Goal: Task Accomplishment & Management: Manage account settings

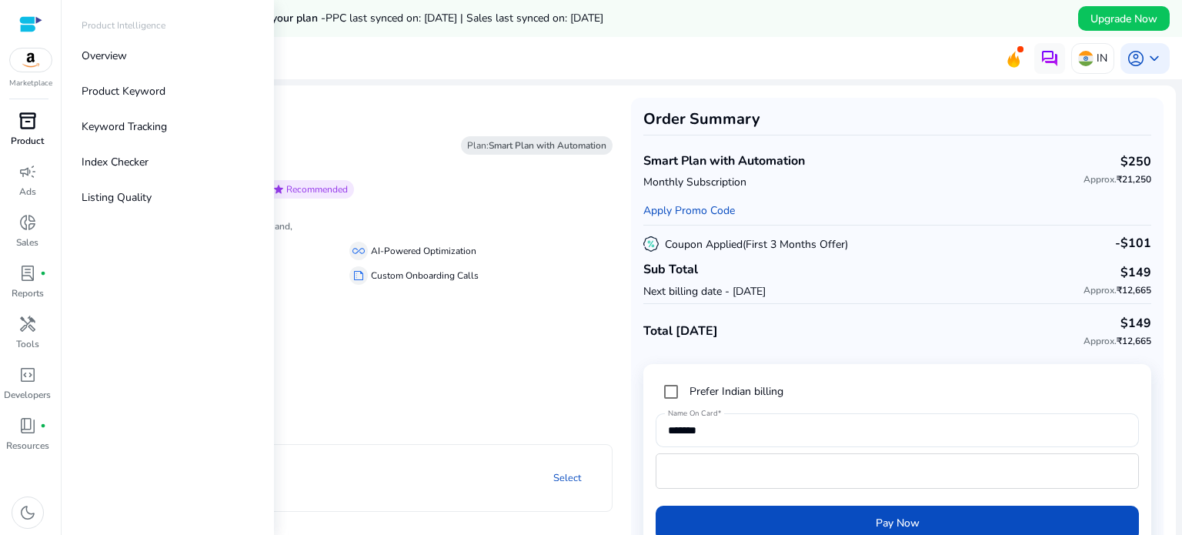
click at [30, 127] on span "inventory_2" at bounding box center [27, 121] width 18 height 18
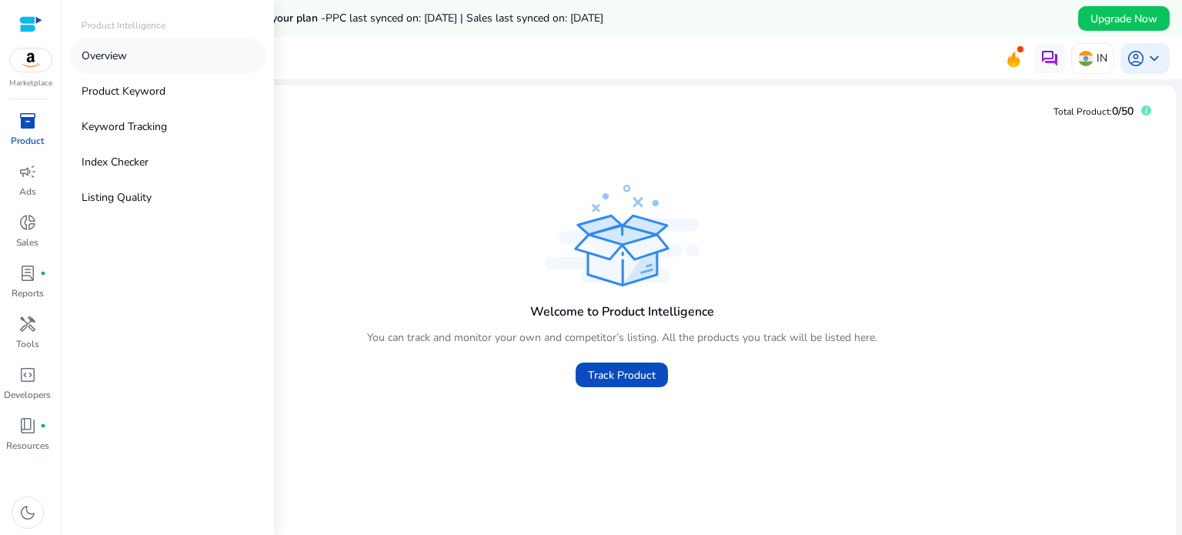
click at [118, 53] on p "Overview" at bounding box center [104, 56] width 45 height 16
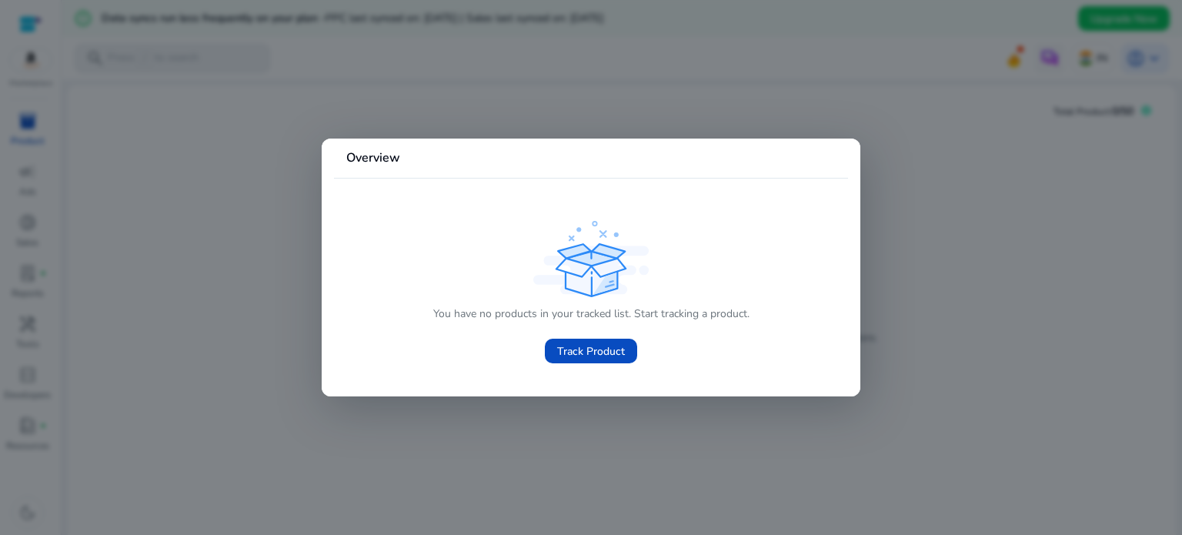
click at [6, 151] on div at bounding box center [591, 267] width 1182 height 535
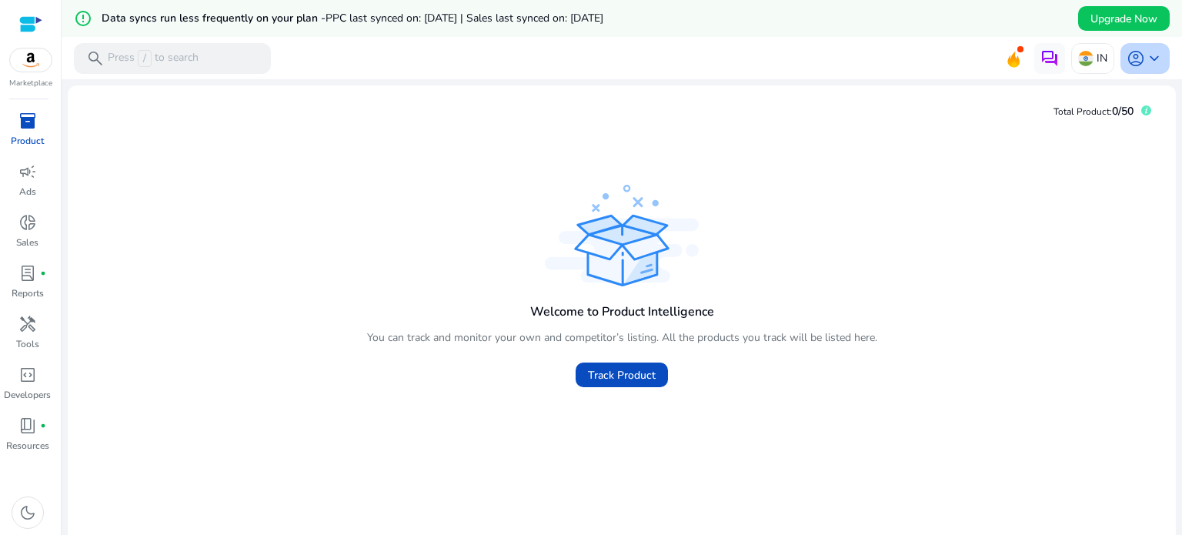
click at [1148, 55] on span "keyboard_arrow_down" at bounding box center [1154, 58] width 18 height 18
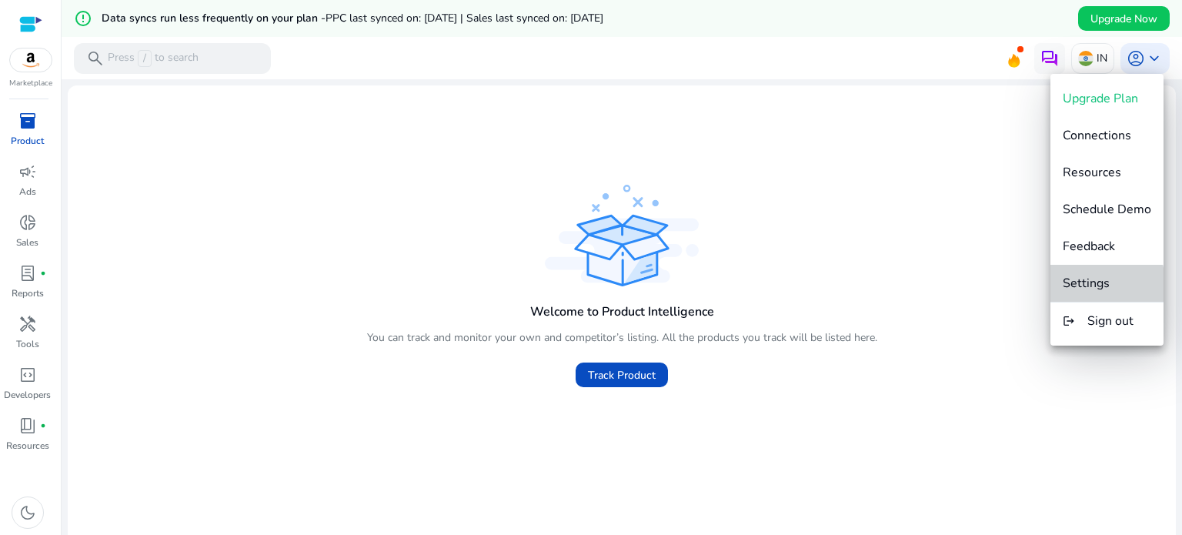
click at [1107, 286] on span "Settings" at bounding box center [1086, 283] width 47 height 17
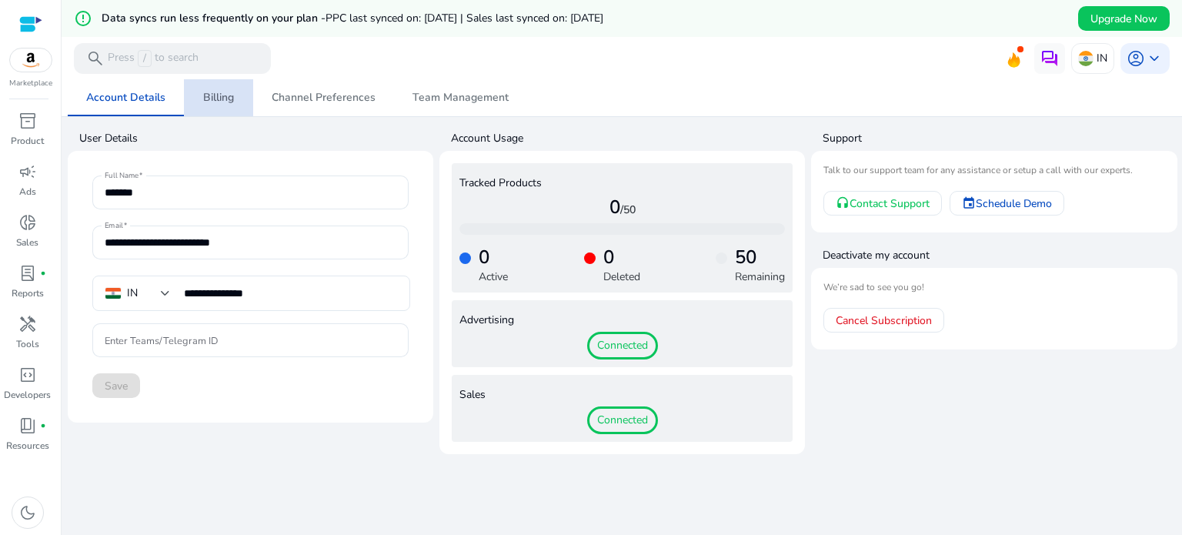
click at [217, 95] on span "Billing" at bounding box center [218, 97] width 31 height 11
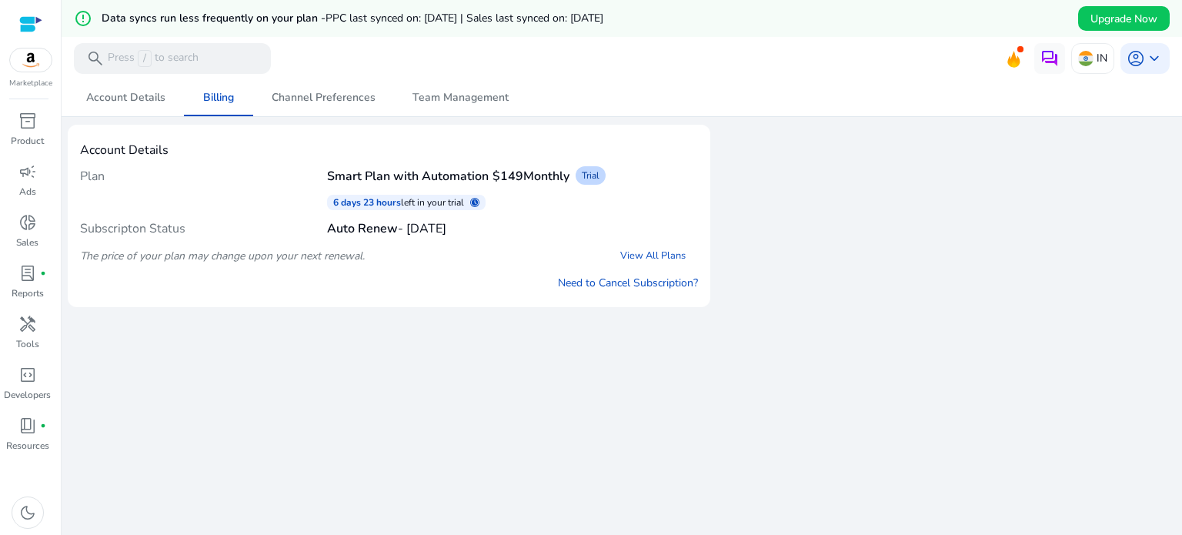
click at [448, 329] on div "We are getting things ready for you... Account Details Billing Channel Preferen…" at bounding box center [622, 325] width 1108 height 492
click at [557, 176] on span "Monthly" at bounding box center [546, 176] width 46 height 17
click at [653, 252] on link "View All Plans" at bounding box center [653, 256] width 90 height 28
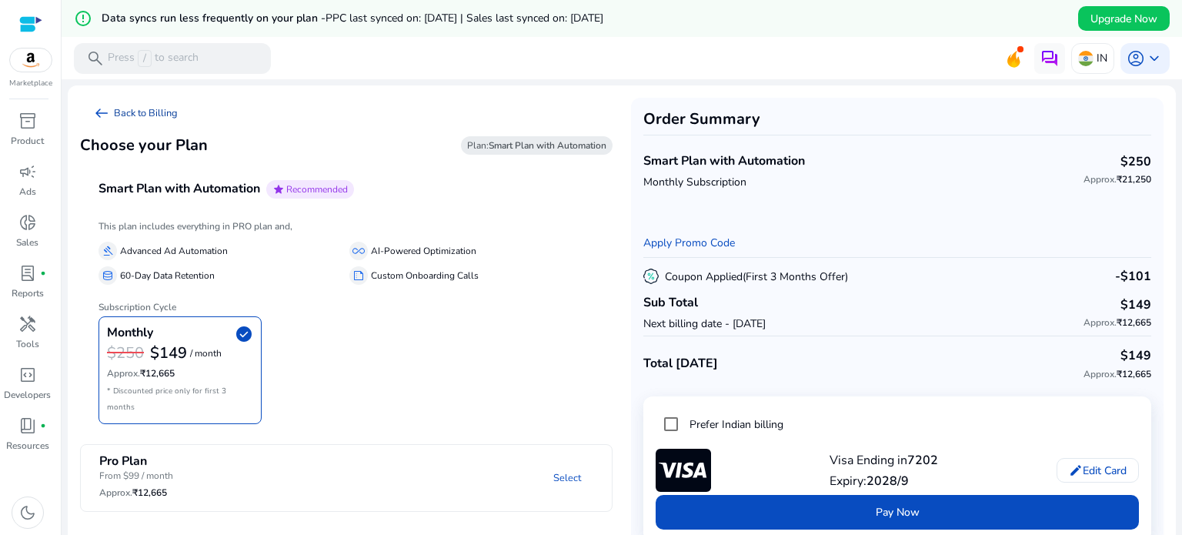
click at [117, 115] on link "arrow_left_alt Back to Billing" at bounding box center [135, 113] width 110 height 31
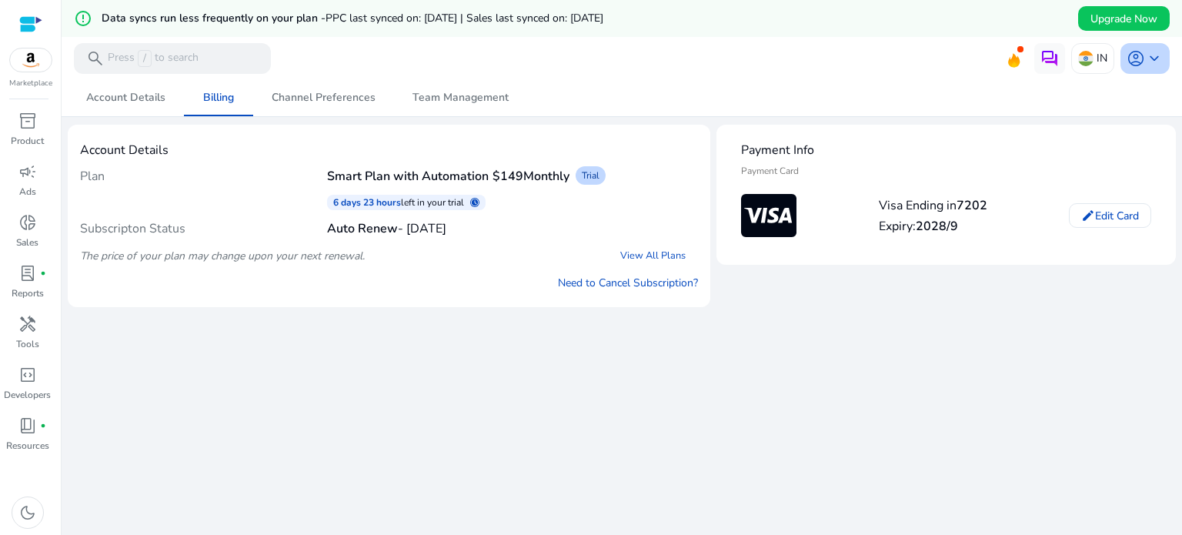
click at [1151, 57] on span "keyboard_arrow_down" at bounding box center [1154, 58] width 18 height 18
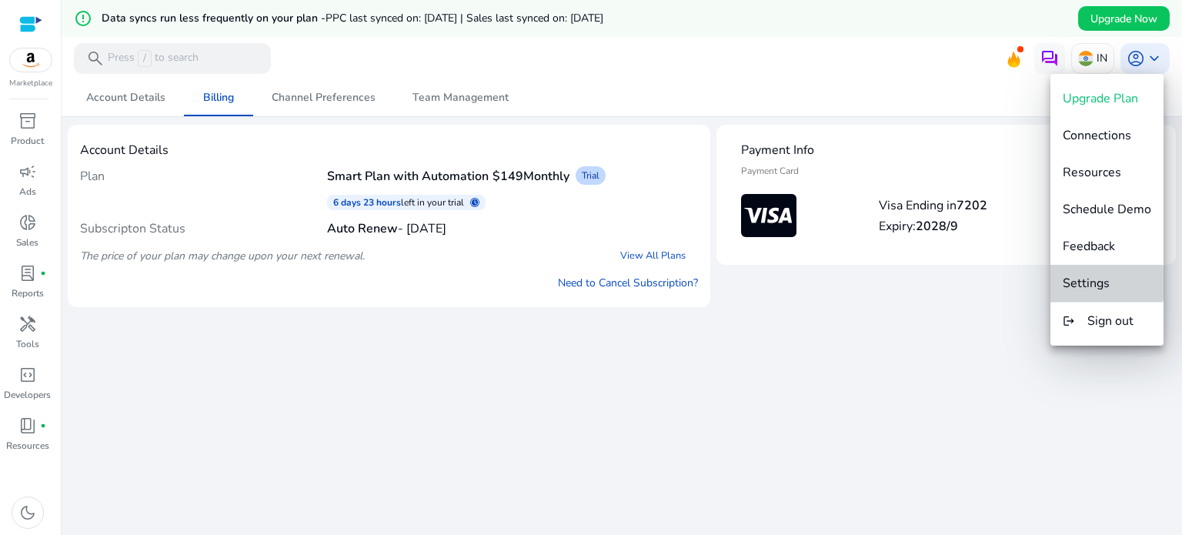
click at [1098, 273] on button "Settings" at bounding box center [1106, 283] width 113 height 37
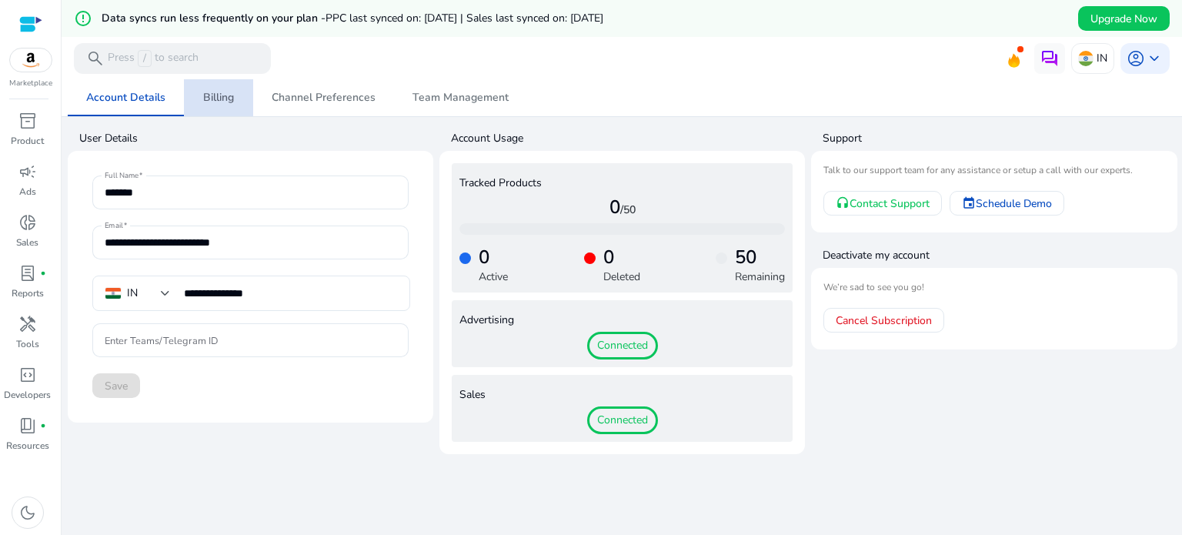
click at [209, 103] on span "Billing" at bounding box center [218, 97] width 31 height 11
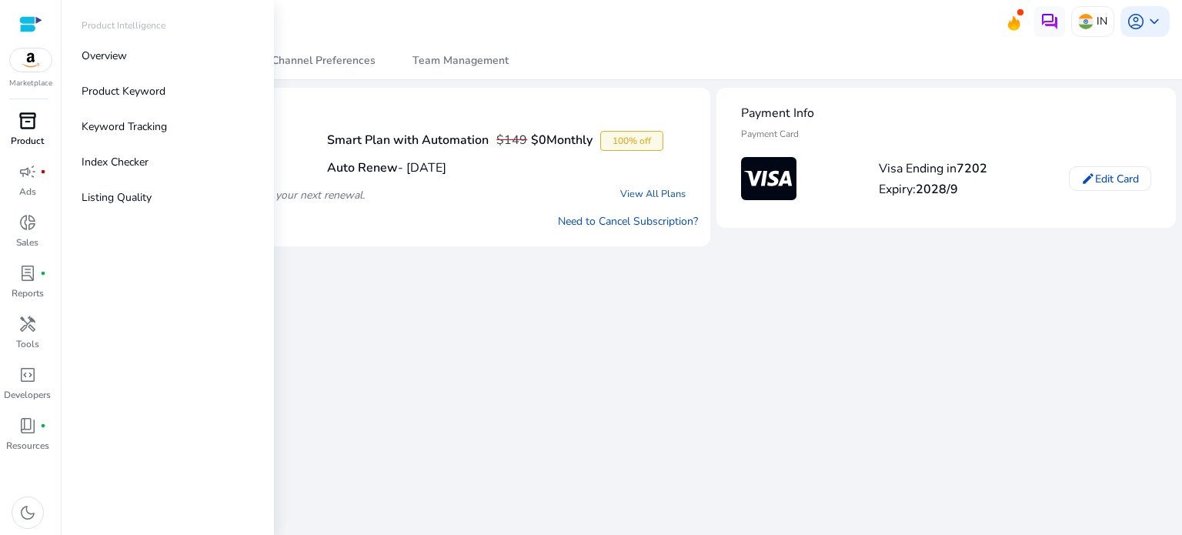
click at [23, 140] on p "Product" at bounding box center [27, 141] width 33 height 14
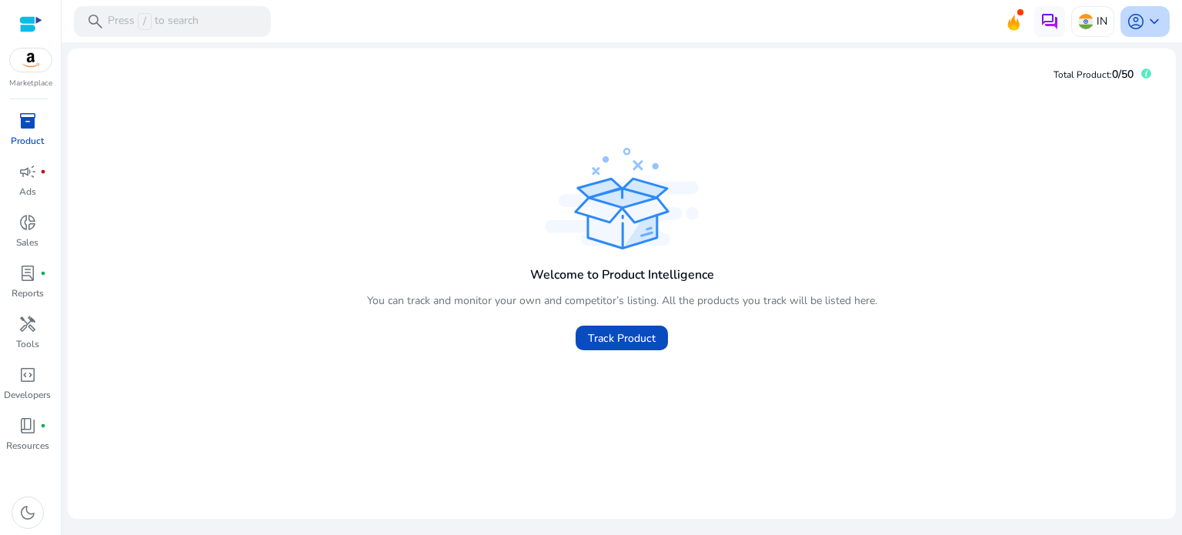
click at [1143, 22] on span "account_circle" at bounding box center [1136, 21] width 18 height 18
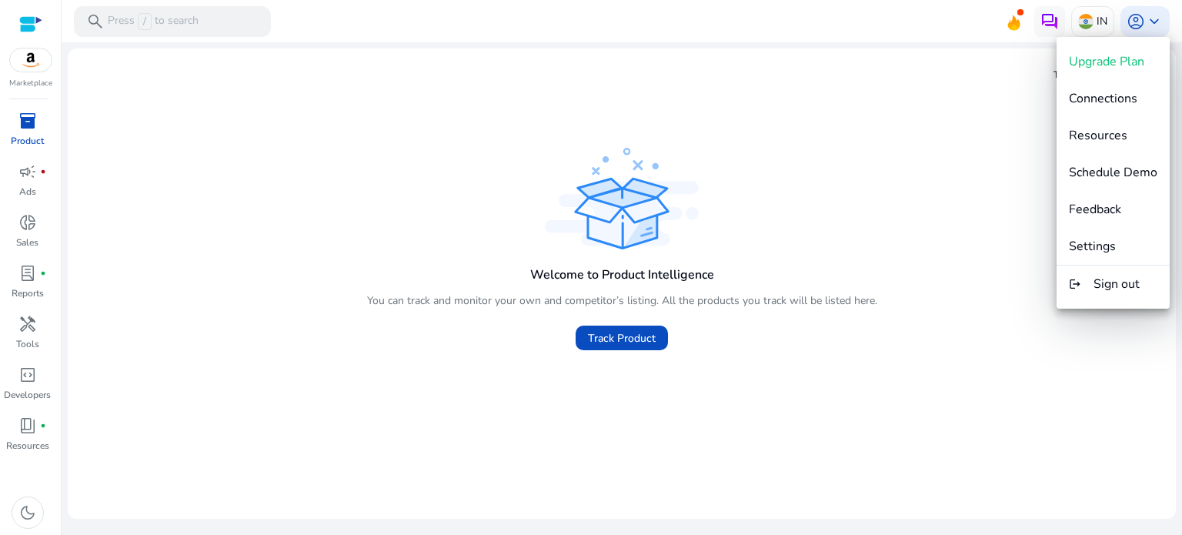
click at [17, 176] on div at bounding box center [591, 267] width 1182 height 535
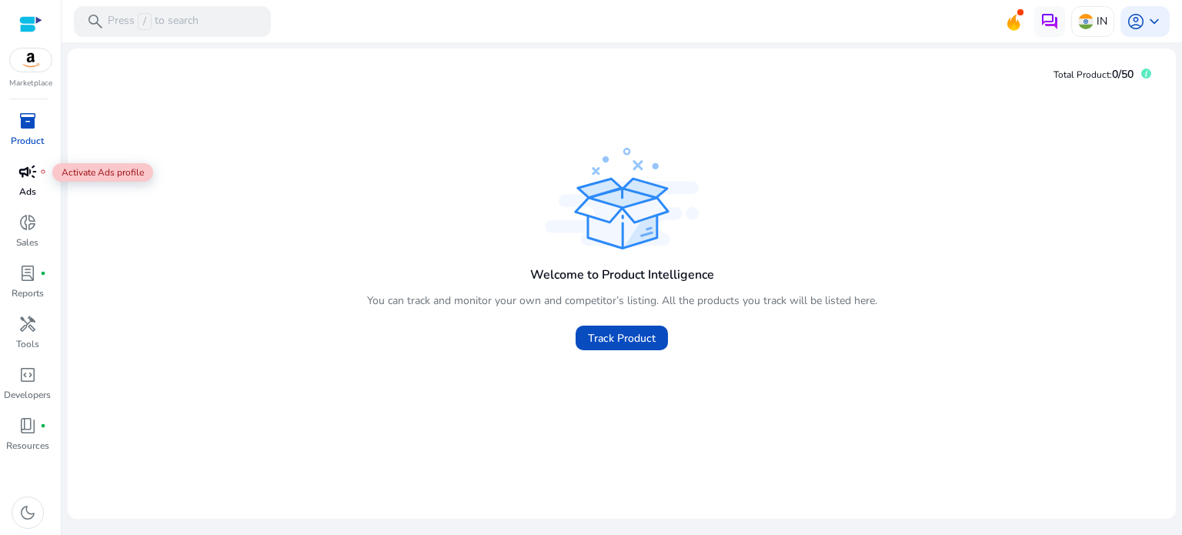
click at [21, 180] on span "campaign" at bounding box center [27, 171] width 18 height 18
